Goal: Answer question/provide support: Answer question/provide support

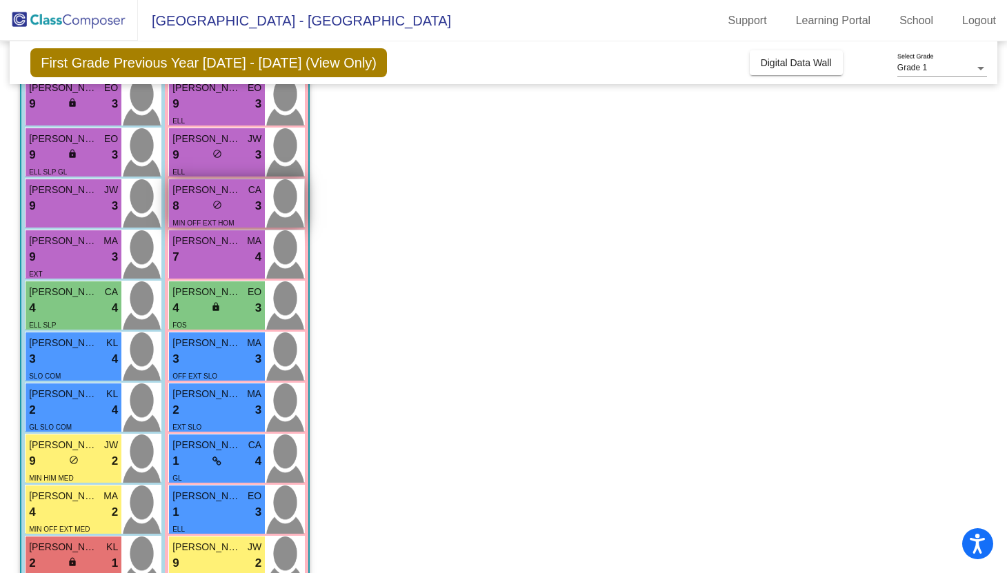
scroll to position [222, 0]
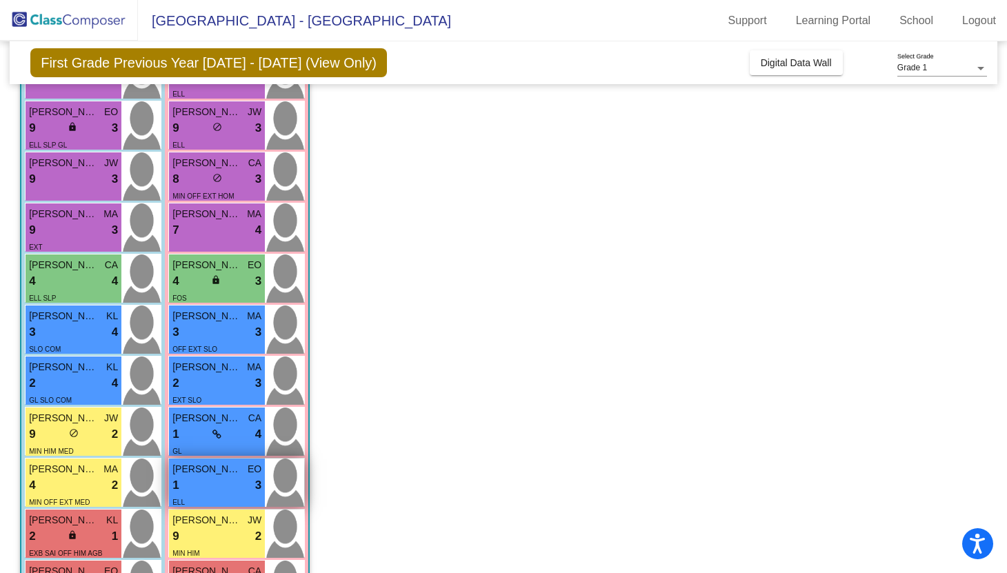
click at [221, 507] on div "ELL" at bounding box center [216, 501] width 89 height 14
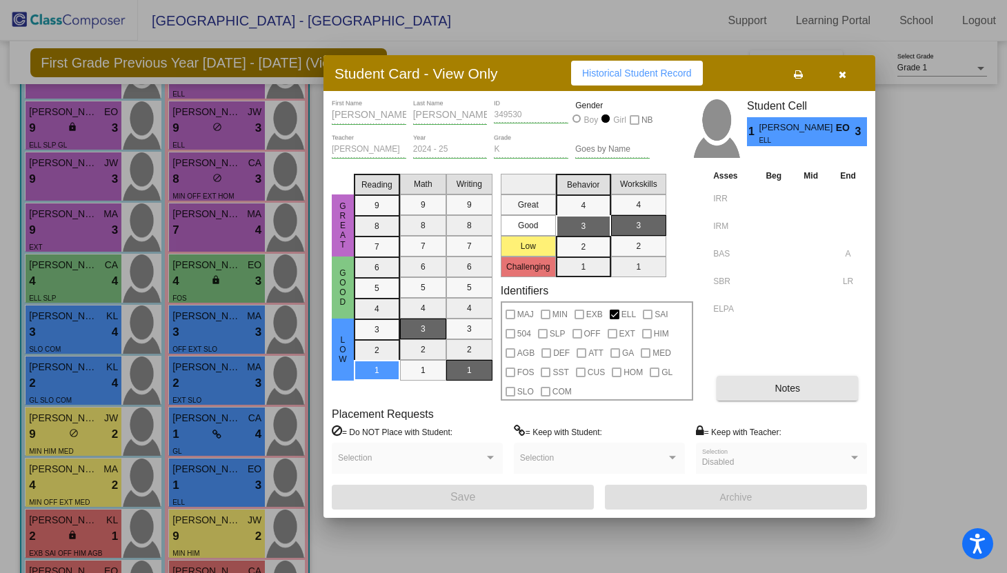
click at [765, 394] on button "Notes" at bounding box center [786, 388] width 141 height 25
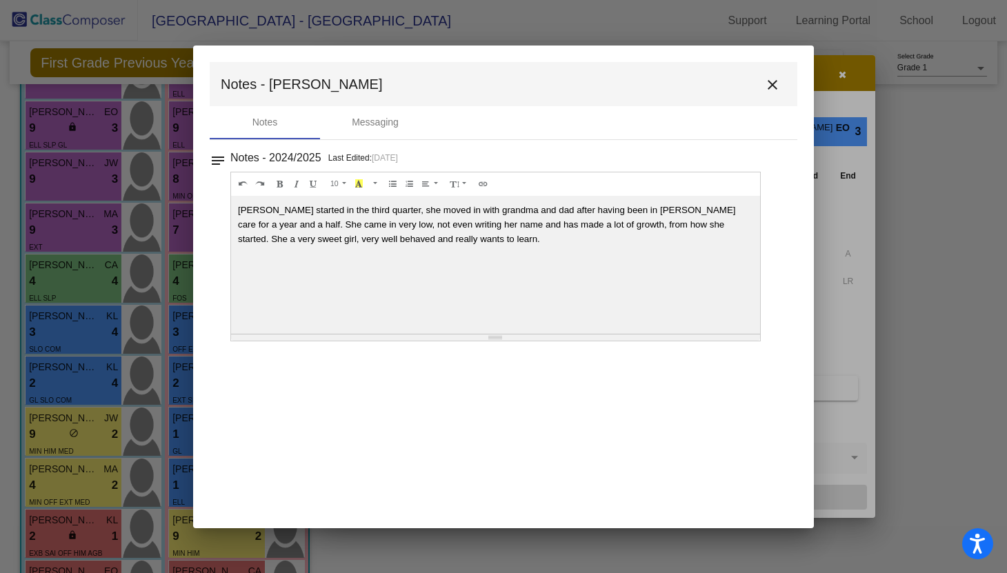
click at [765, 81] on mat-icon "close" at bounding box center [772, 85] width 17 height 17
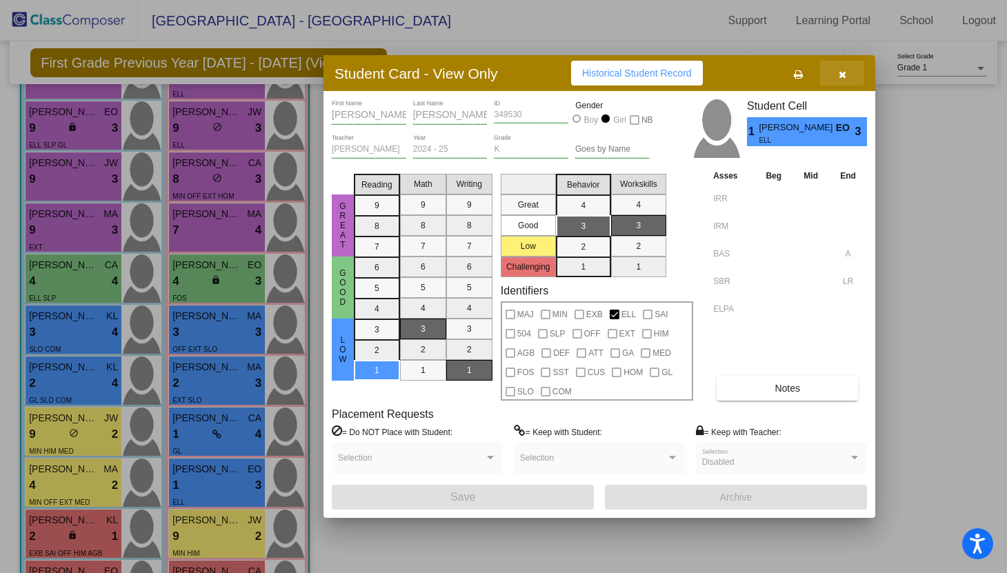
click at [840, 76] on icon "button" at bounding box center [842, 75] width 8 height 10
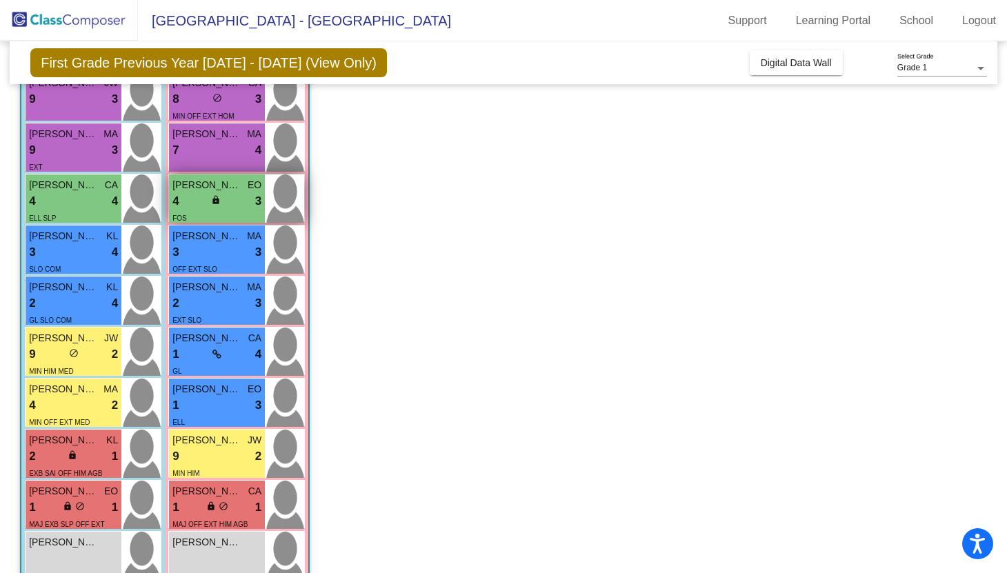
scroll to position [310, 0]
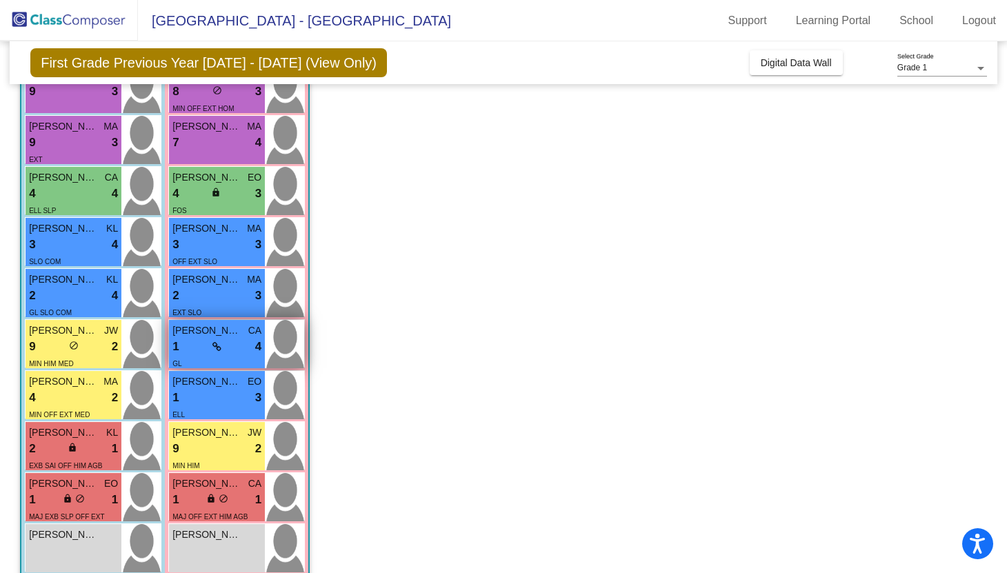
click at [219, 358] on div "GL" at bounding box center [216, 363] width 89 height 14
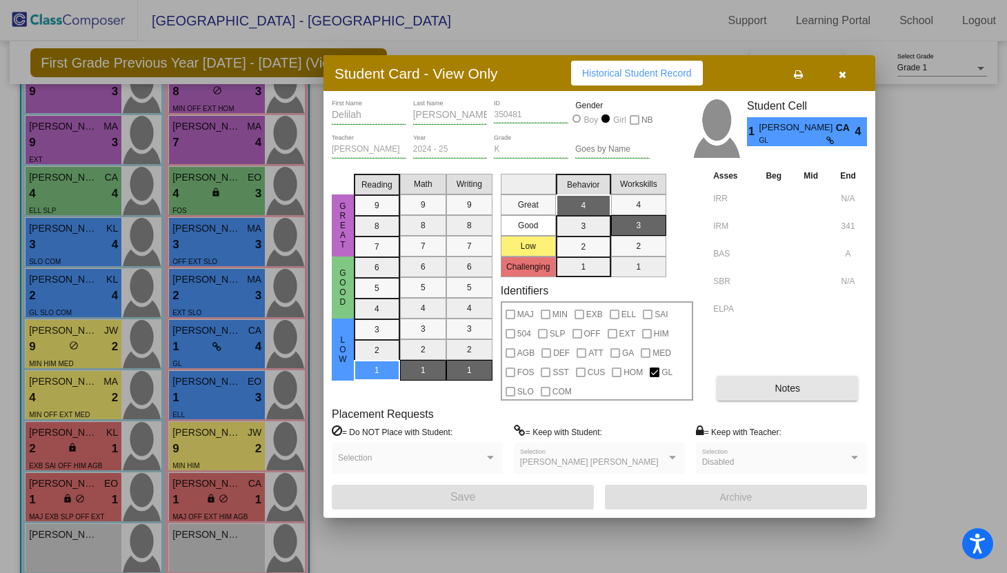
click at [787, 391] on span "Notes" at bounding box center [787, 388] width 26 height 11
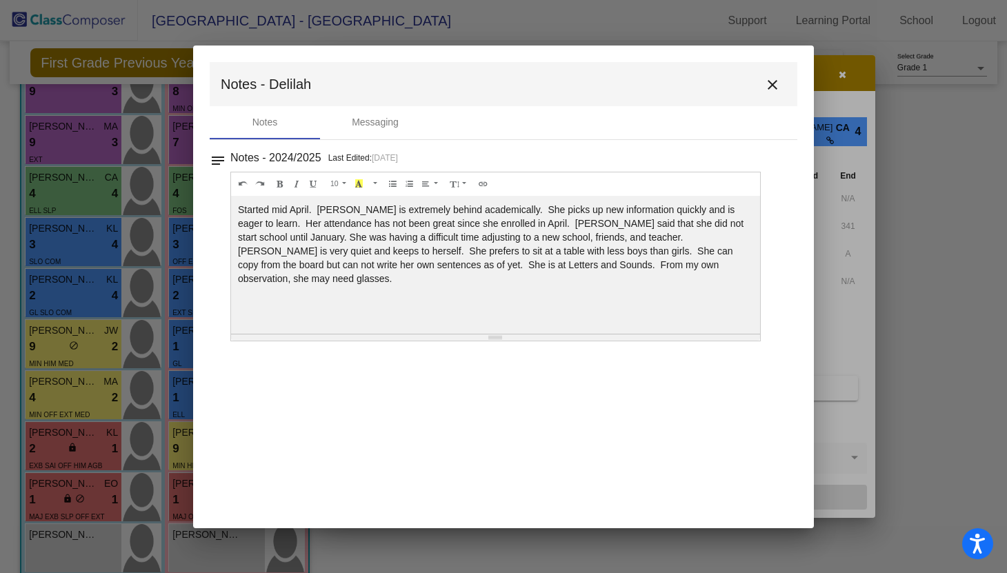
click at [769, 83] on mat-icon "close" at bounding box center [772, 85] width 17 height 17
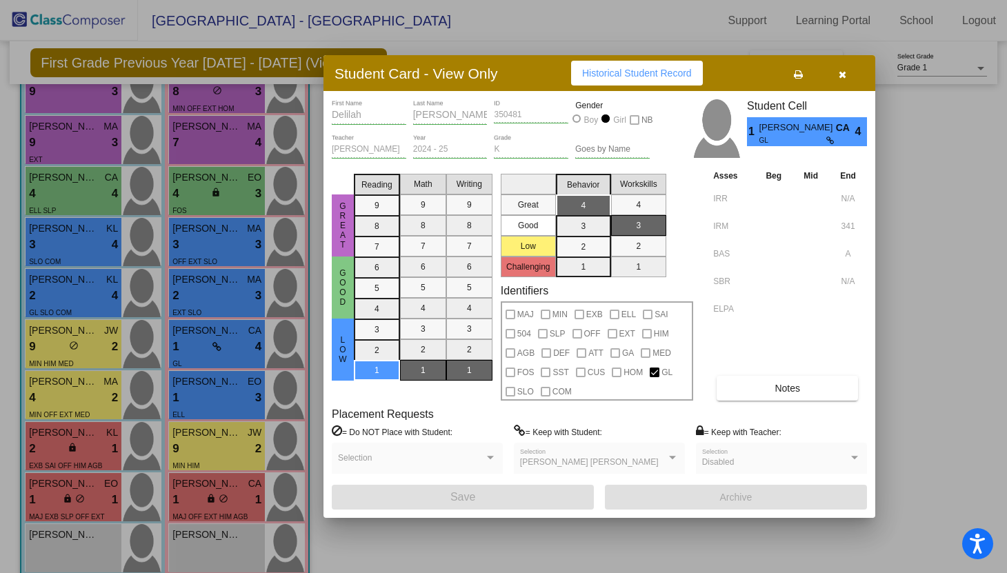
click at [845, 79] on icon "button" at bounding box center [842, 75] width 8 height 10
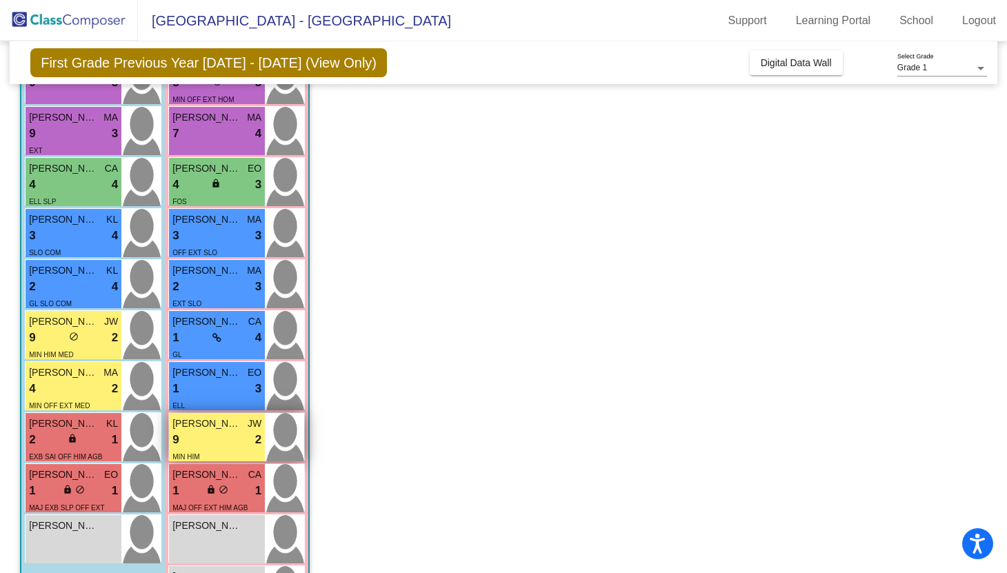
scroll to position [384, 0]
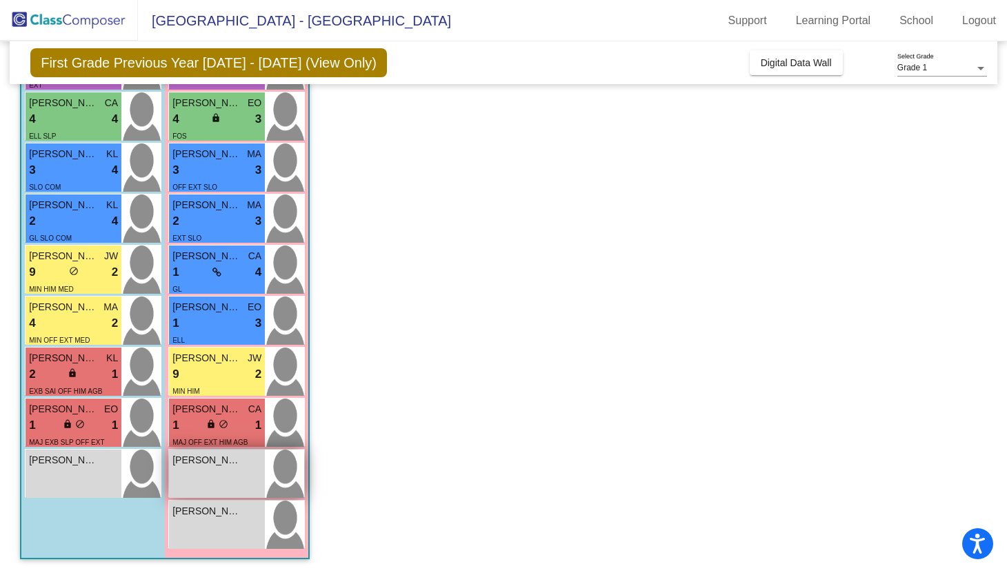
click at [235, 469] on div "[PERSON_NAME] lock do_not_disturb_alt" at bounding box center [217, 474] width 96 height 48
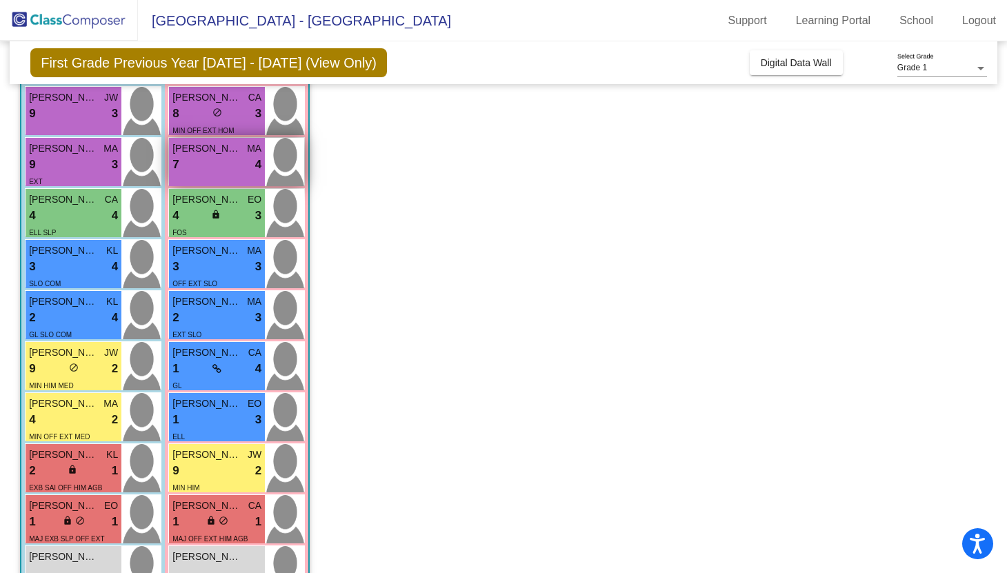
scroll to position [290, 0]
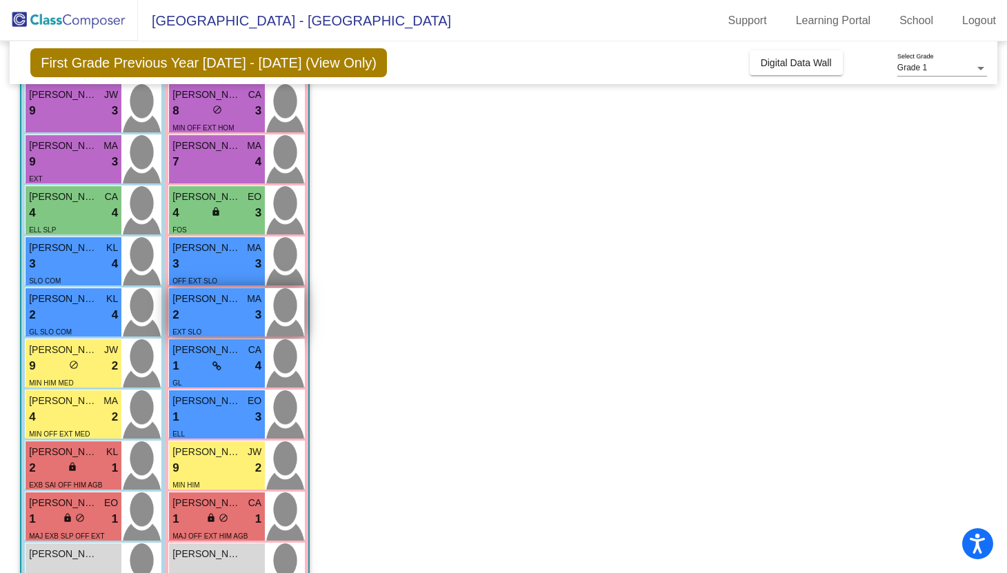
click at [211, 310] on div "2 lock do_not_disturb_alt 3" at bounding box center [216, 315] width 89 height 18
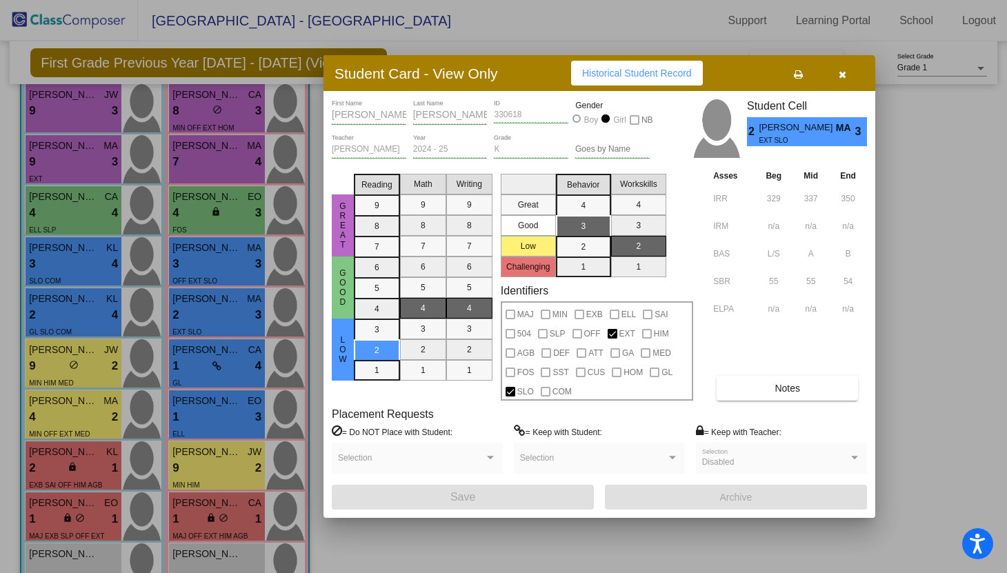
click at [771, 383] on button "Notes" at bounding box center [786, 388] width 141 height 25
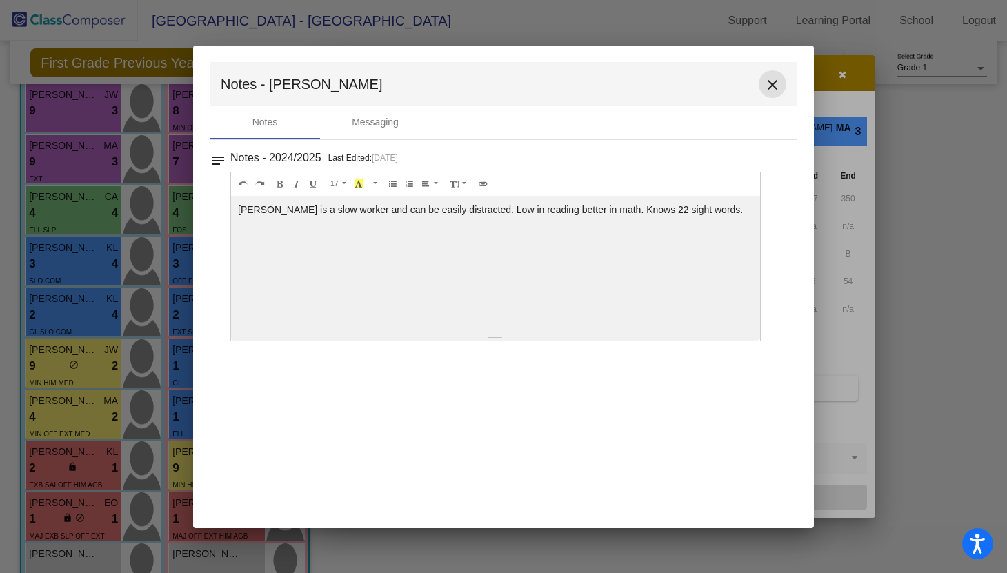
click at [776, 83] on mat-icon "close" at bounding box center [772, 85] width 17 height 17
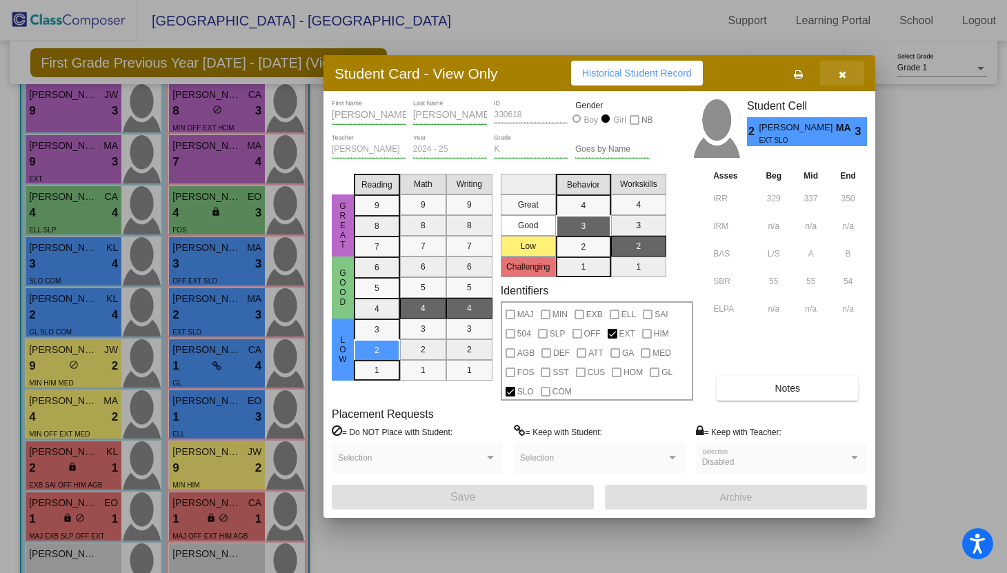
click at [842, 79] on button "button" at bounding box center [842, 73] width 44 height 25
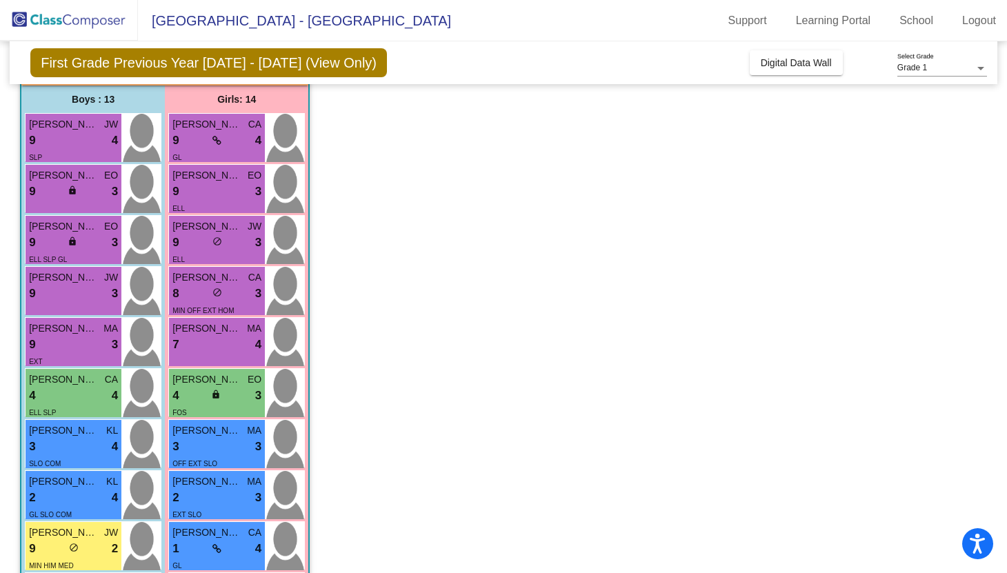
scroll to position [0, 0]
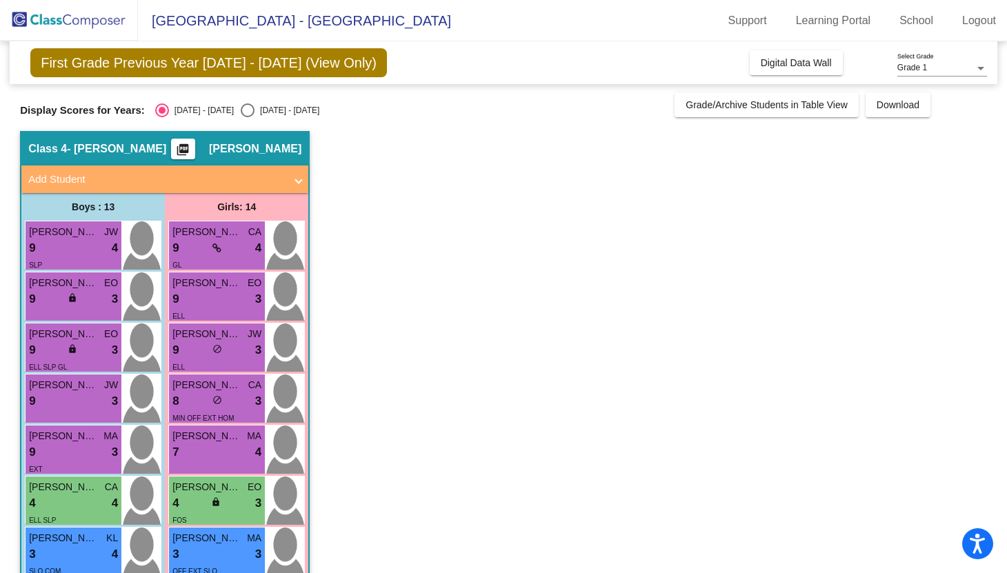
click at [241, 111] on div "Select an option" at bounding box center [248, 110] width 14 height 14
click at [247, 117] on input "[DATE] - [DATE]" at bounding box center [247, 117] width 1 height 1
radio input "true"
